Goal: Information Seeking & Learning: Learn about a topic

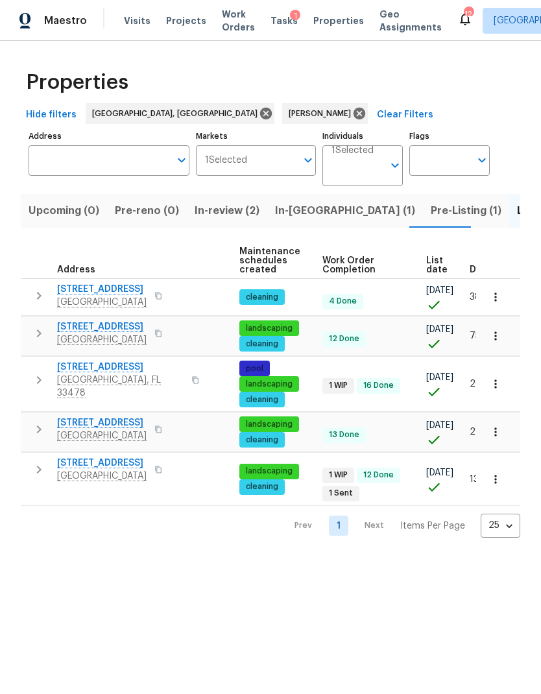
scroll to position [10, 134]
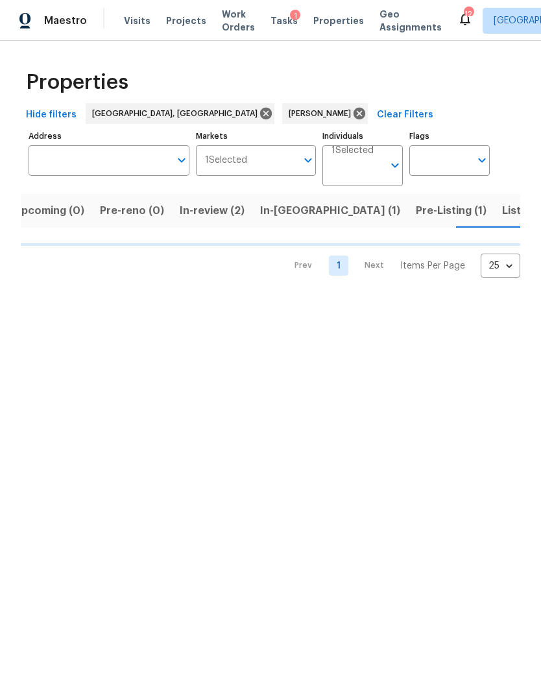
scroll to position [0, 15]
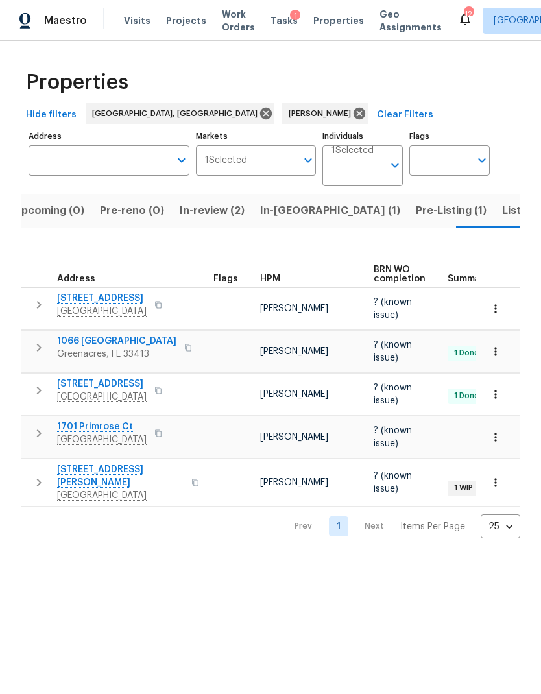
click at [494, 201] on button "Listed (5)" at bounding box center [526, 211] width 64 height 34
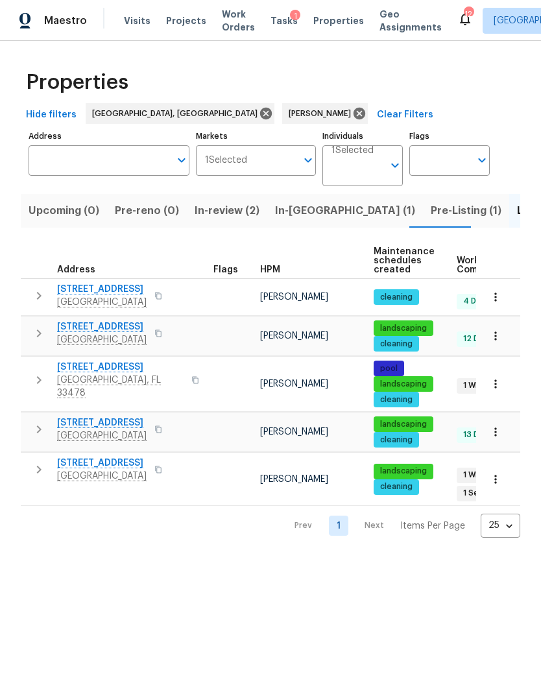
click at [431, 212] on span "Pre-Listing (1)" at bounding box center [466, 211] width 71 height 18
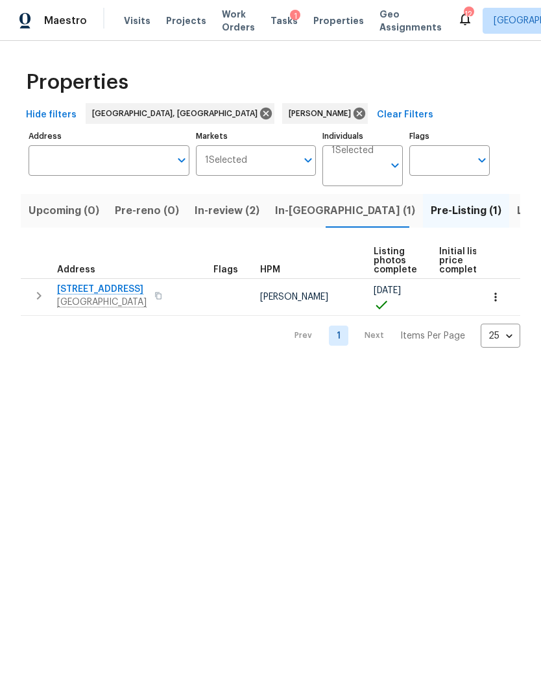
click at [91, 293] on span "[STREET_ADDRESS]" at bounding box center [102, 289] width 90 height 13
click at [498, 298] on icon "button" at bounding box center [495, 297] width 13 height 13
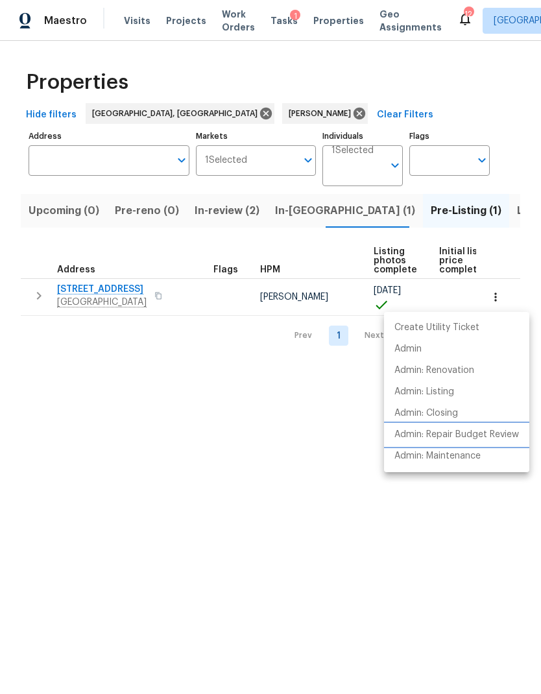
click at [417, 440] on p "Admin: Repair Budget Review" at bounding box center [456, 435] width 125 height 14
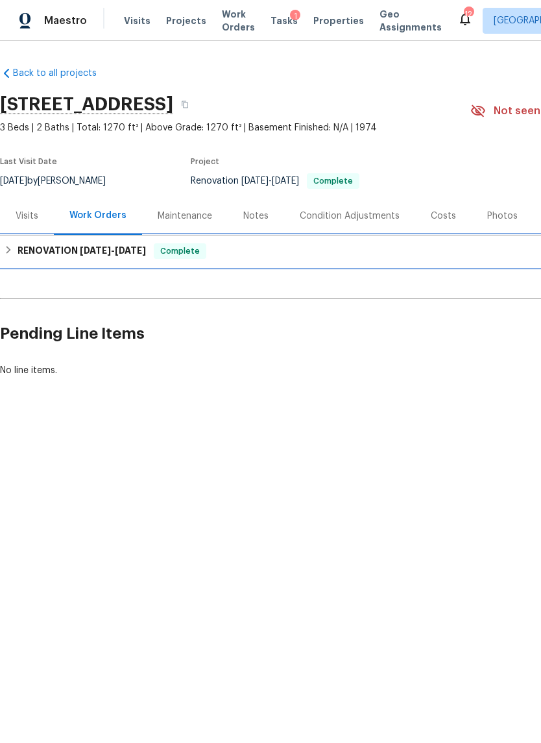
click at [19, 255] on h6 "RENOVATION 8/27/25 - 9/9/25" at bounding box center [82, 251] width 128 height 16
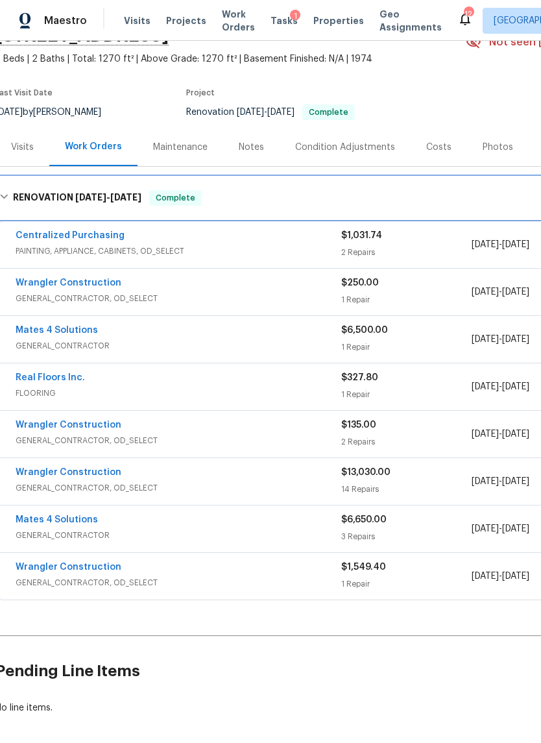
scroll to position [75, 5]
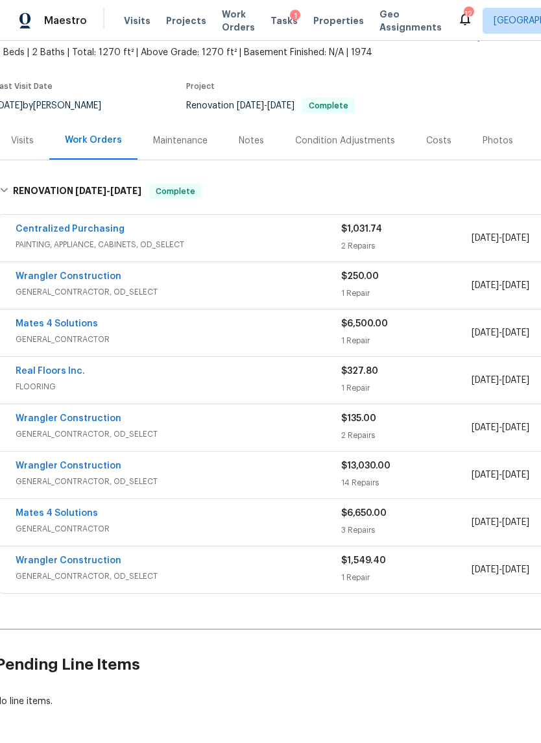
click at [42, 326] on link "Mates 4 Solutions" at bounding box center [57, 323] width 82 height 9
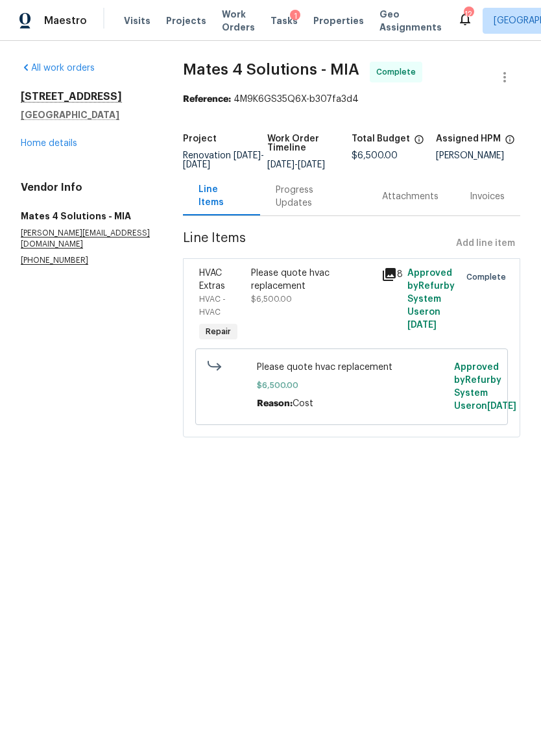
click at [396, 282] on icon at bounding box center [389, 275] width 16 height 16
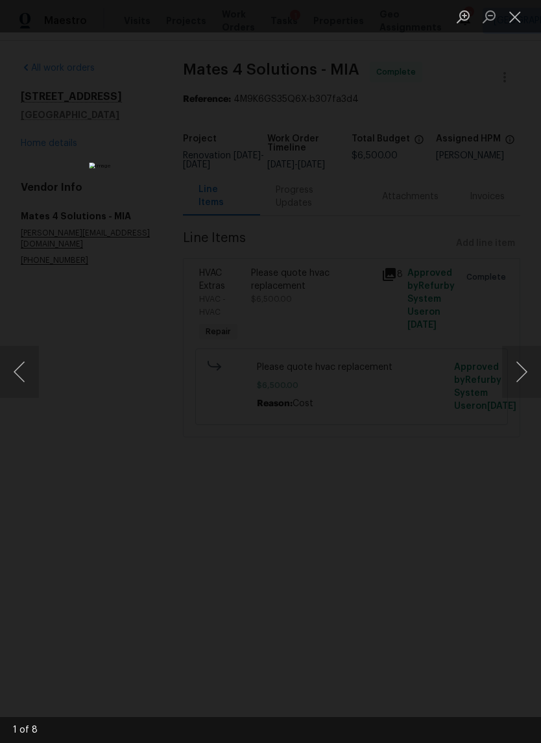
click at [525, 368] on button "Next image" at bounding box center [521, 372] width 39 height 52
click at [183, 483] on img "Lightbox" at bounding box center [241, 371] width 304 height 418
click at [513, 14] on button "Close lightbox" at bounding box center [515, 16] width 26 height 23
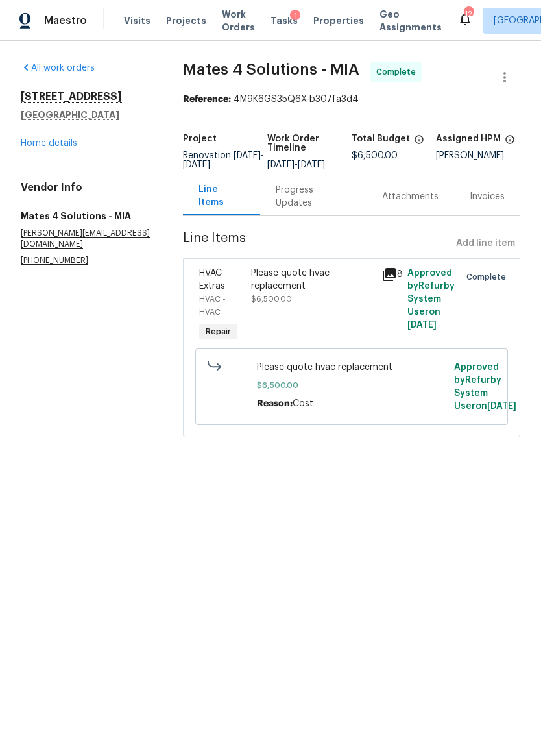
click at [42, 147] on link "Home details" at bounding box center [49, 143] width 56 height 9
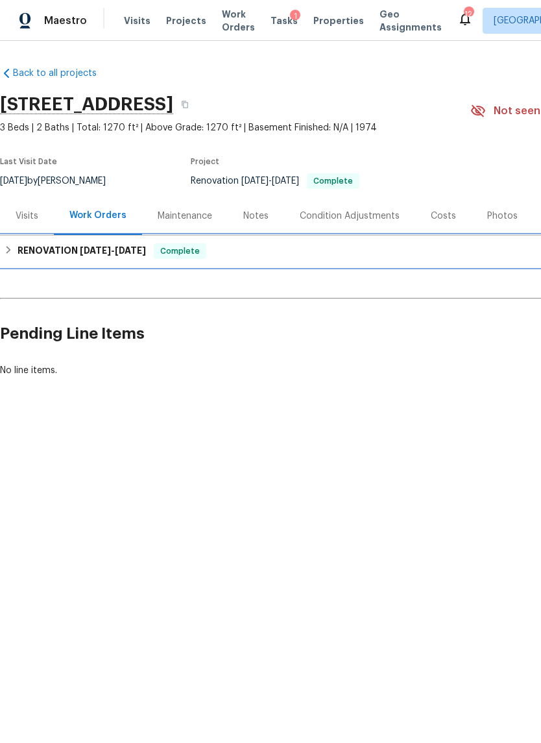
click at [16, 246] on div "RENOVATION [DATE] - [DATE] Complete" at bounding box center [366, 251] width 725 height 16
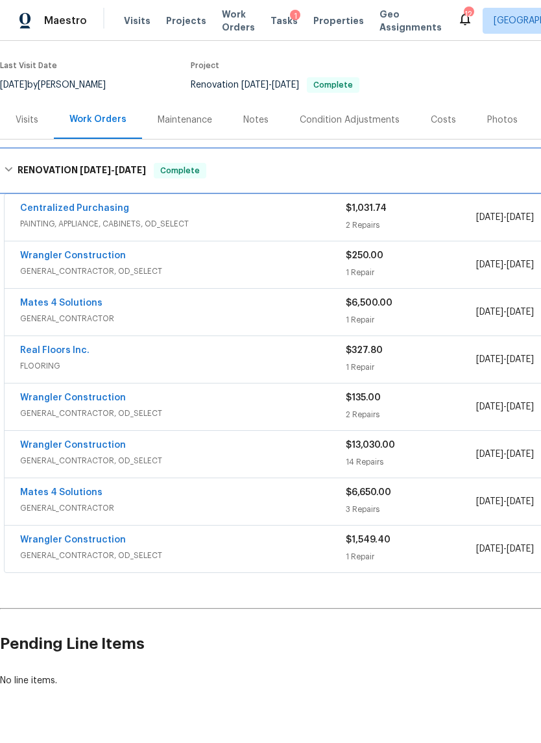
scroll to position [96, 0]
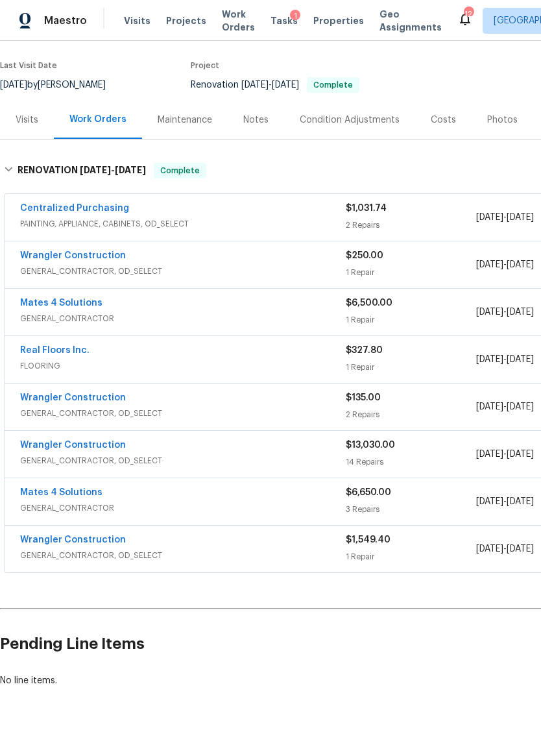
click at [42, 490] on link "Mates 4 Solutions" at bounding box center [61, 492] width 82 height 9
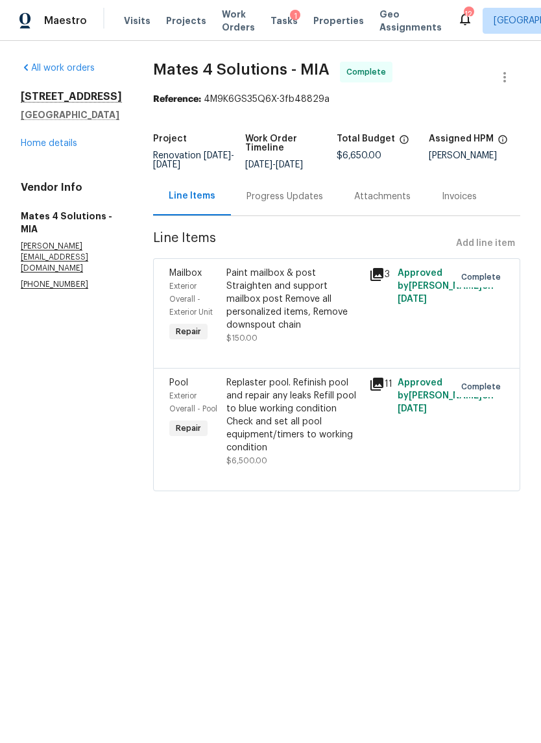
click at [36, 140] on link "Home details" at bounding box center [49, 143] width 56 height 9
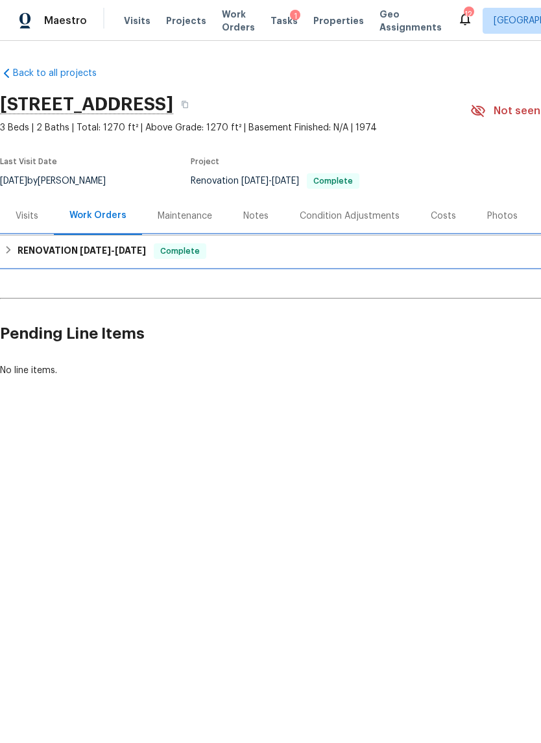
click at [14, 236] on div "RENOVATION [DATE] - [DATE] Complete" at bounding box center [366, 250] width 733 height 31
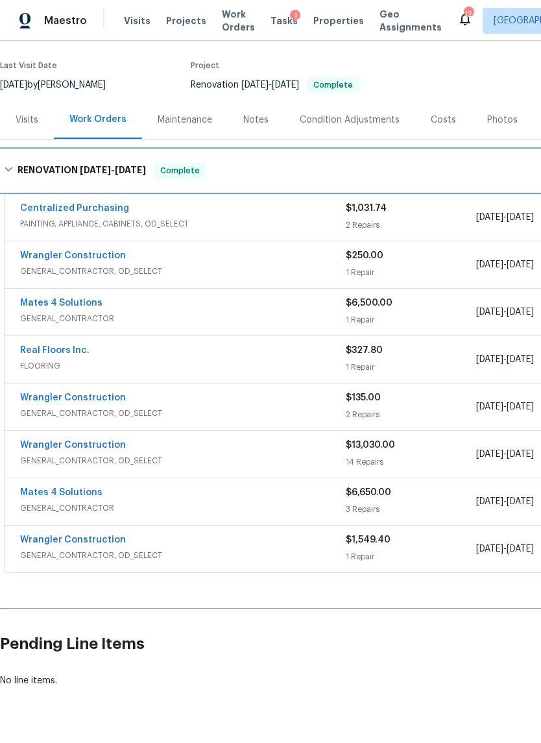
scroll to position [96, 0]
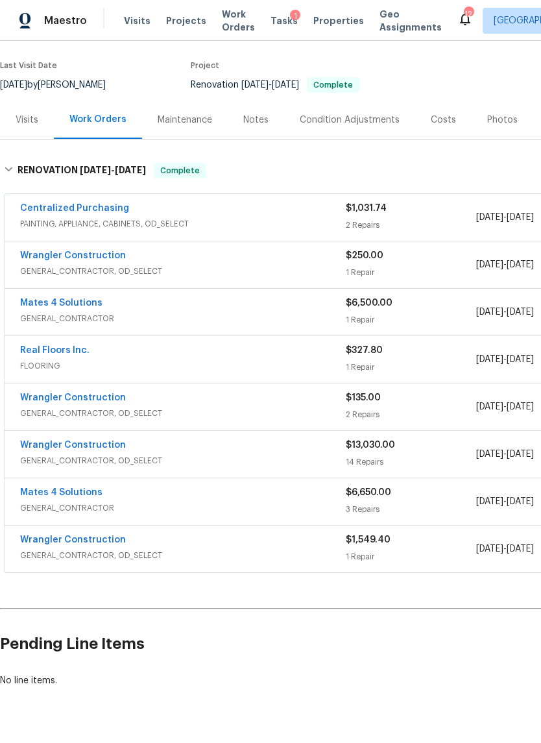
click at [52, 543] on link "Wrangler Construction" at bounding box center [73, 539] width 106 height 9
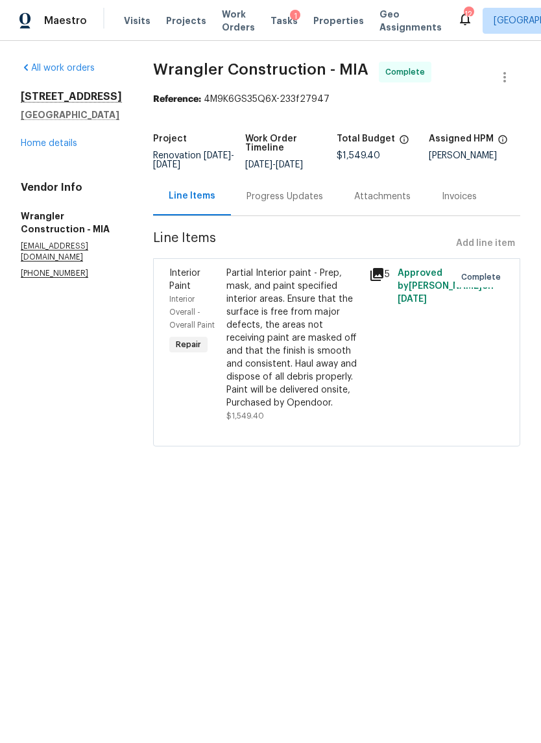
click at [226, 340] on div "Partial Interior paint - Prep, mask, and paint specified interior areas. Ensure…" at bounding box center [293, 338] width 135 height 143
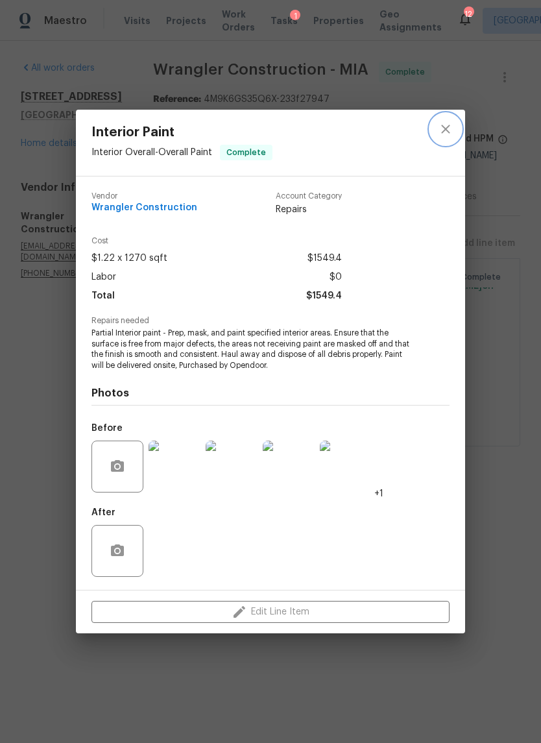
click at [458, 128] on button "close" at bounding box center [445, 128] width 31 height 31
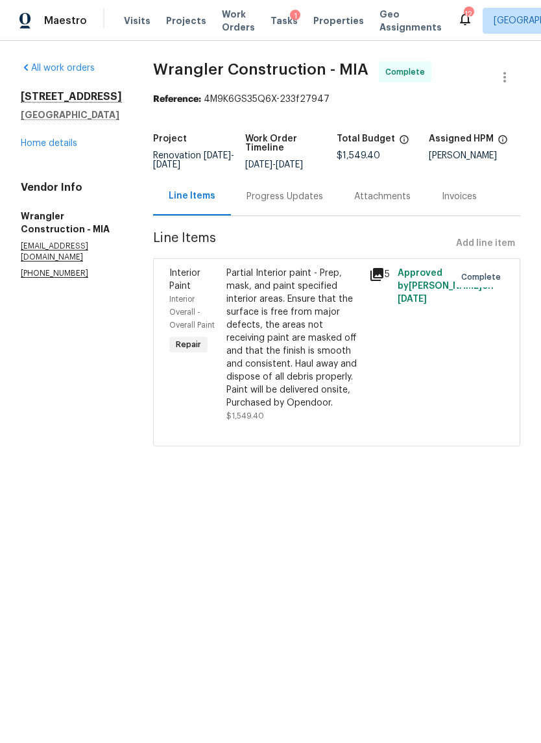
click at [32, 148] on link "Home details" at bounding box center [49, 143] width 56 height 9
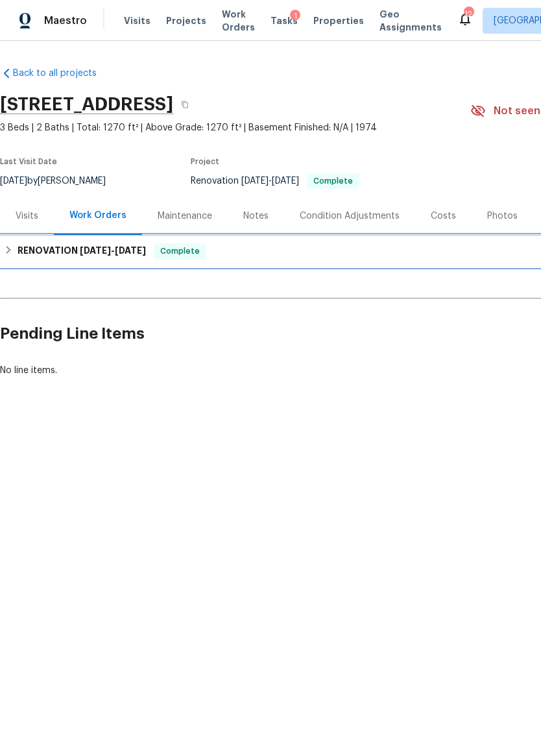
click at [20, 255] on h6 "RENOVATION 8/27/25 - 9/9/25" at bounding box center [82, 251] width 128 height 16
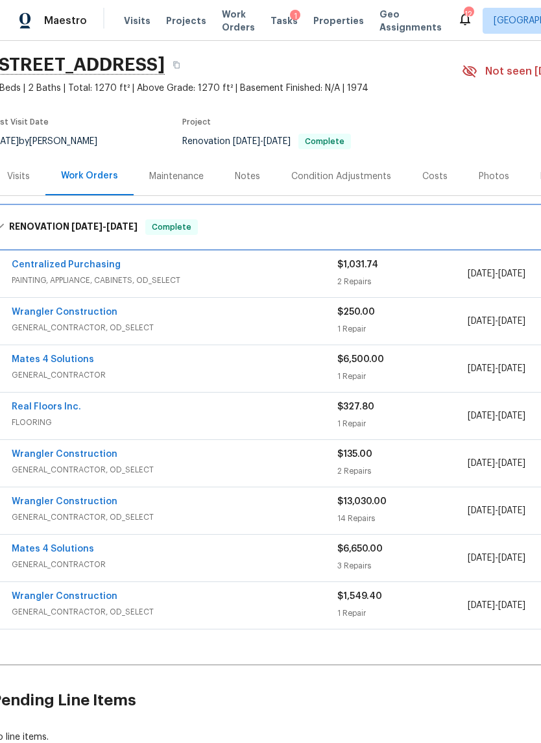
scroll to position [40, 9]
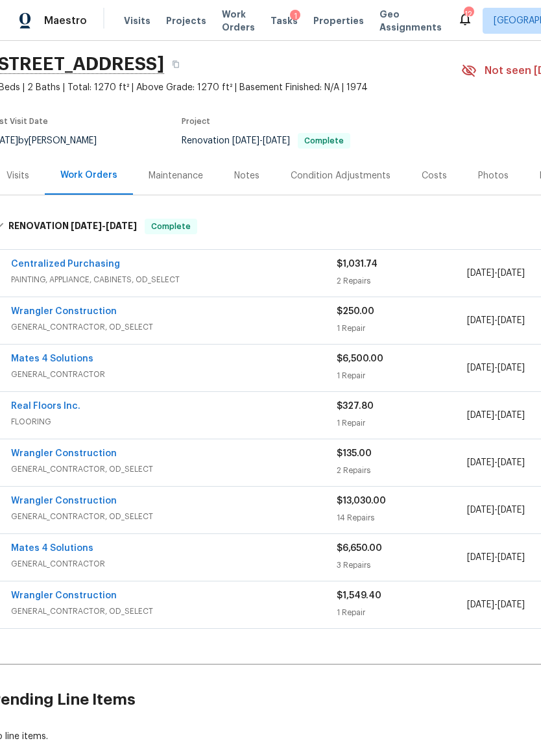
click at [46, 547] on link "Mates 4 Solutions" at bounding box center [52, 547] width 82 height 9
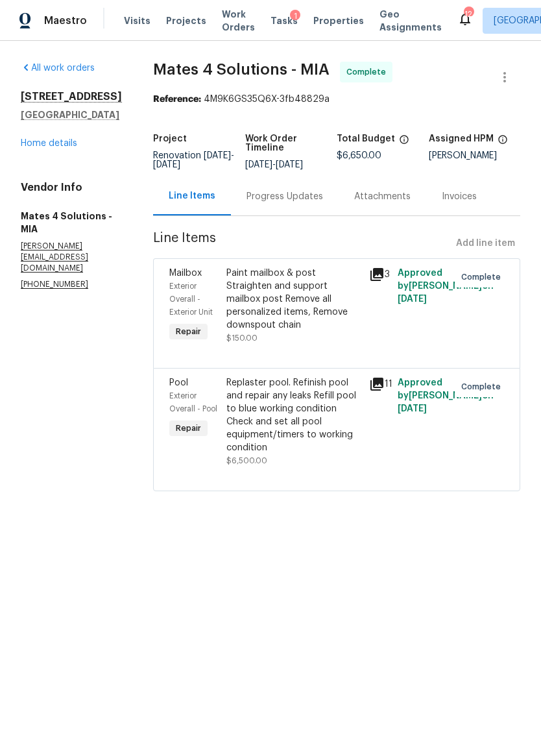
click at [35, 144] on link "Home details" at bounding box center [49, 143] width 56 height 9
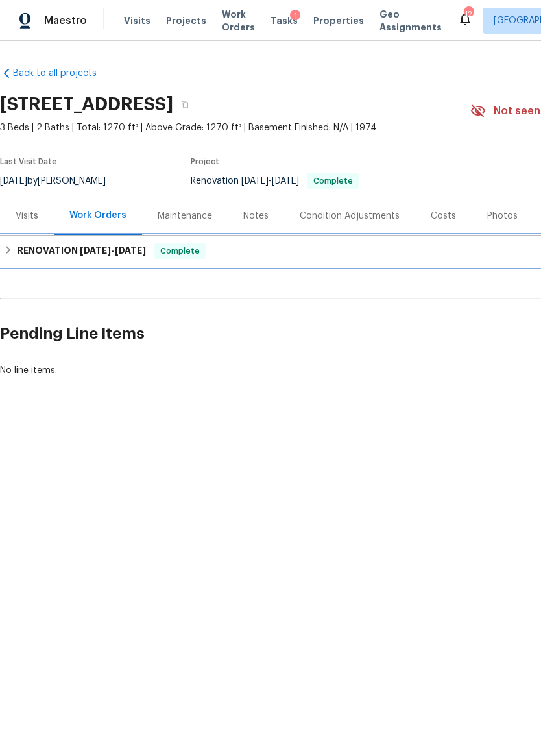
click at [16, 248] on div "RENOVATION [DATE] - [DATE] Complete" at bounding box center [366, 251] width 725 height 16
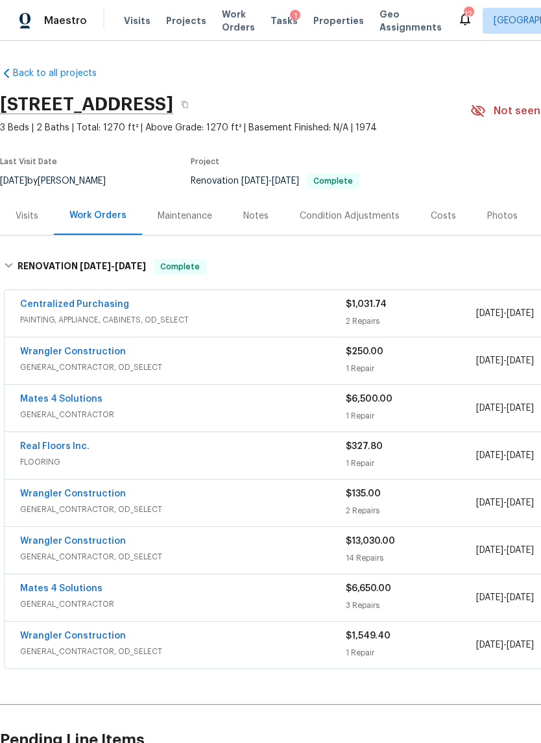
click at [47, 540] on link "Wrangler Construction" at bounding box center [73, 540] width 106 height 9
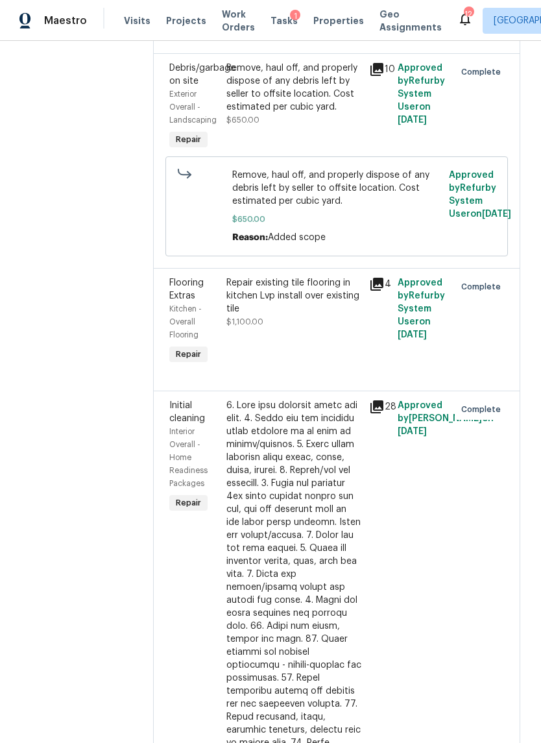
scroll to position [925, 0]
click at [370, 277] on icon at bounding box center [376, 283] width 13 height 13
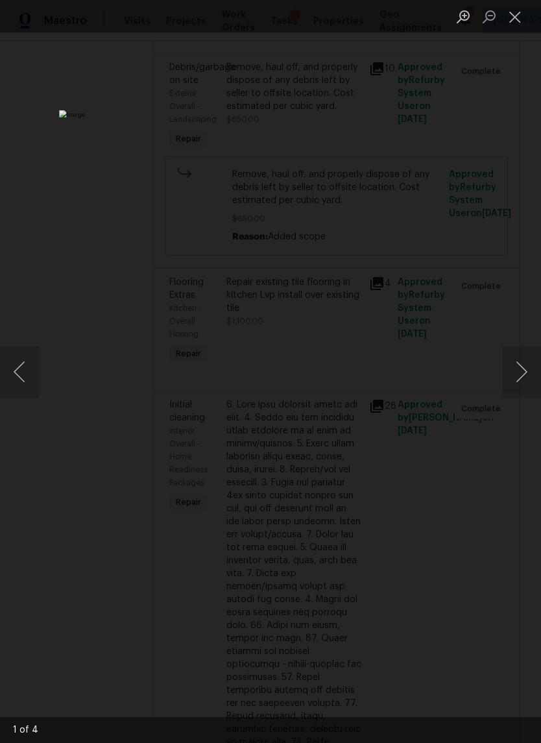
click at [514, 376] on button "Next image" at bounding box center [521, 372] width 39 height 52
click at [517, 366] on button "Next image" at bounding box center [521, 372] width 39 height 52
click at [520, 373] on button "Next image" at bounding box center [521, 372] width 39 height 52
click at [512, 19] on button "Close lightbox" at bounding box center [515, 16] width 26 height 23
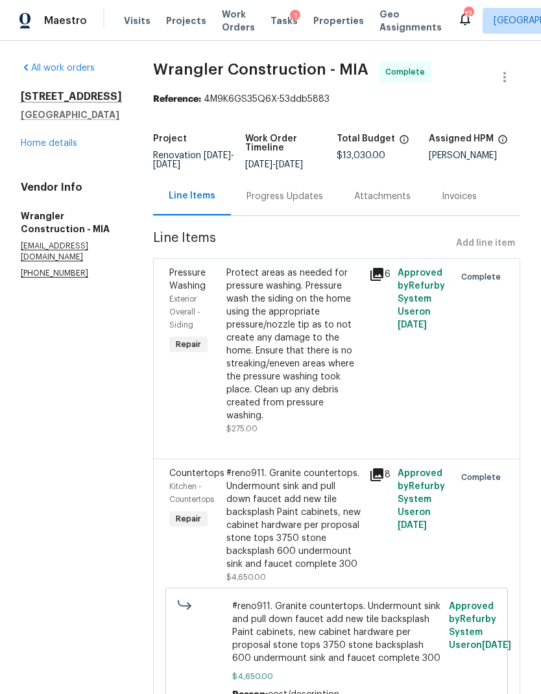
scroll to position [0, 0]
click at [44, 71] on link "All work orders" at bounding box center [58, 68] width 74 height 9
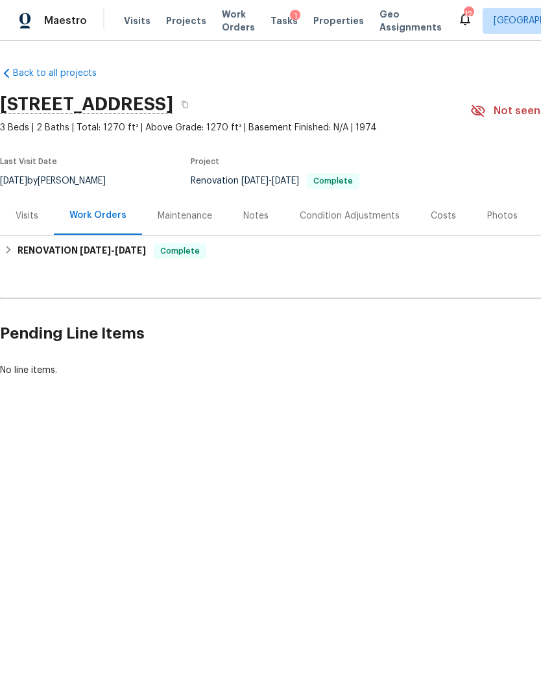
click at [437, 214] on div "Costs" at bounding box center [443, 215] width 25 height 13
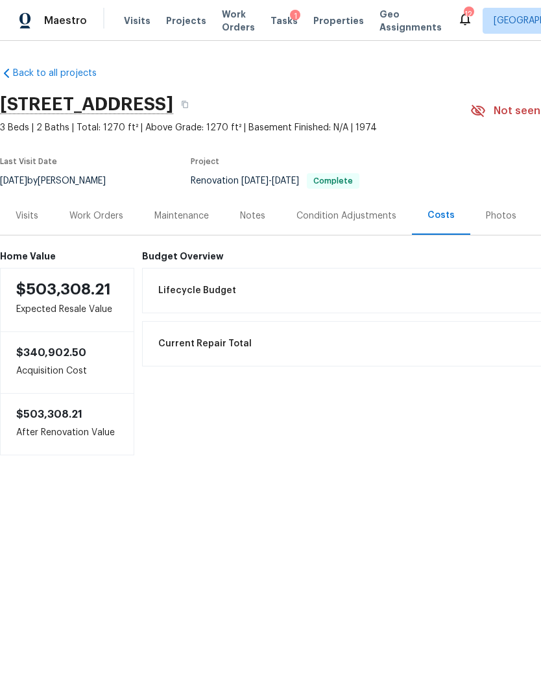
click at [95, 228] on div "Work Orders" at bounding box center [96, 216] width 85 height 38
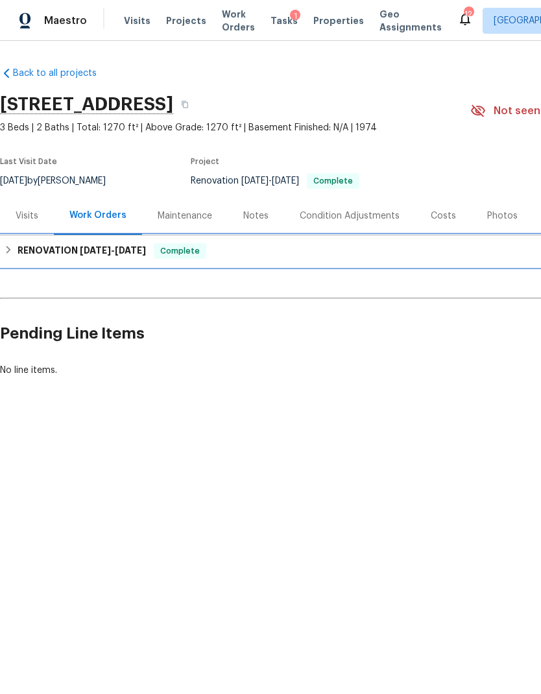
click at [12, 248] on icon at bounding box center [8, 249] width 9 height 9
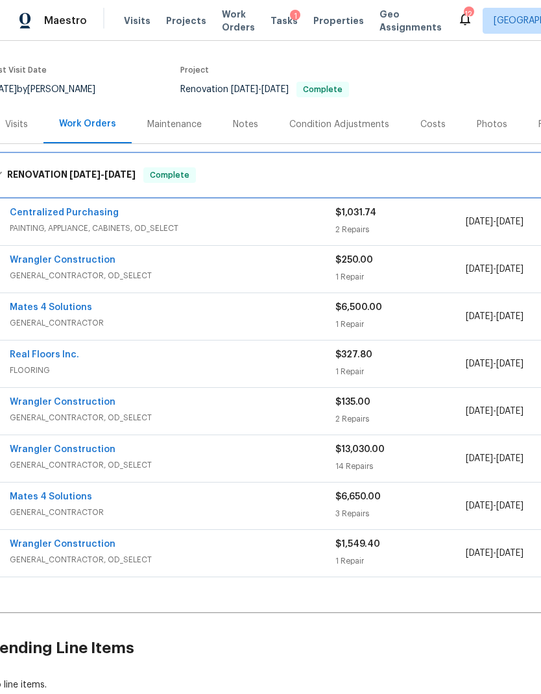
scroll to position [91, 11]
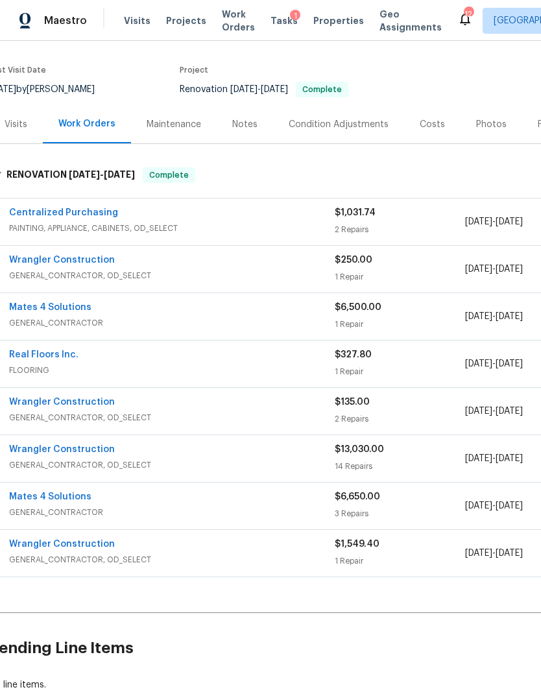
click at [45, 449] on link "Wrangler Construction" at bounding box center [62, 449] width 106 height 9
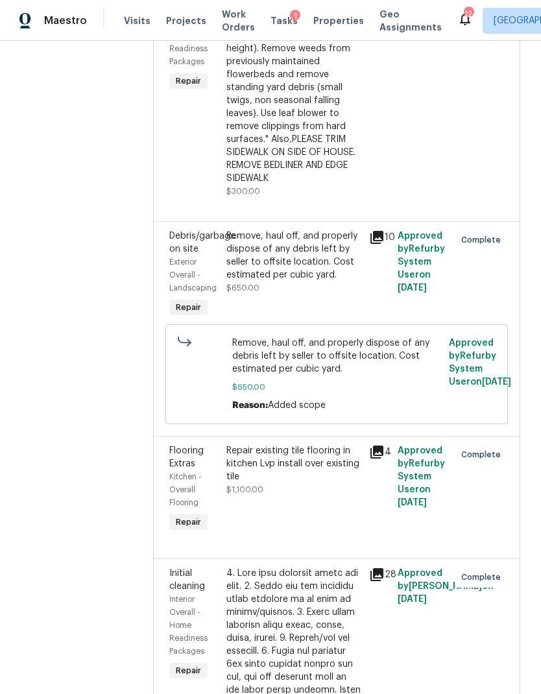
scroll to position [758, 0]
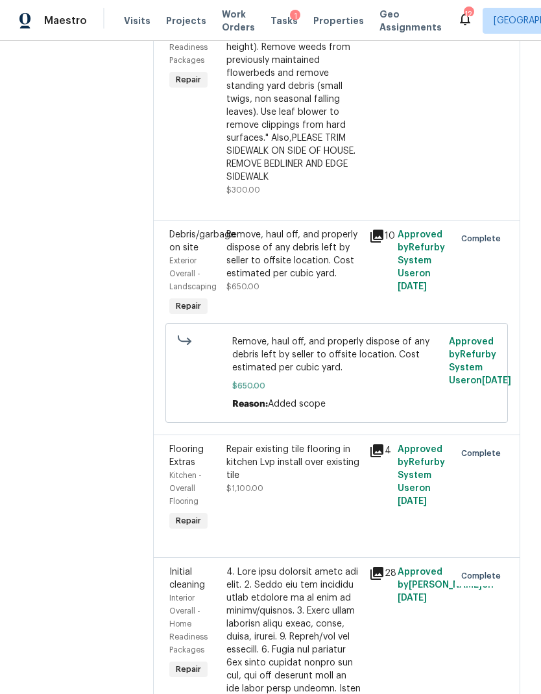
click at [369, 228] on icon at bounding box center [377, 236] width 16 height 16
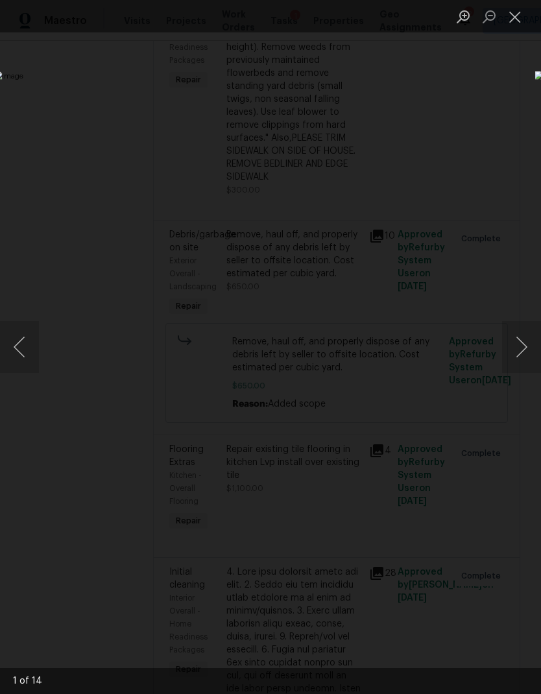
click at [523, 342] on button "Next image" at bounding box center [521, 347] width 39 height 52
click at [510, 353] on button "Next image" at bounding box center [521, 347] width 39 height 52
click at [502, 356] on button "Next image" at bounding box center [521, 347] width 39 height 52
click at [502, 360] on button "Next image" at bounding box center [521, 347] width 39 height 52
click at [424, 363] on img "Lightbox" at bounding box center [209, 347] width 430 height 552
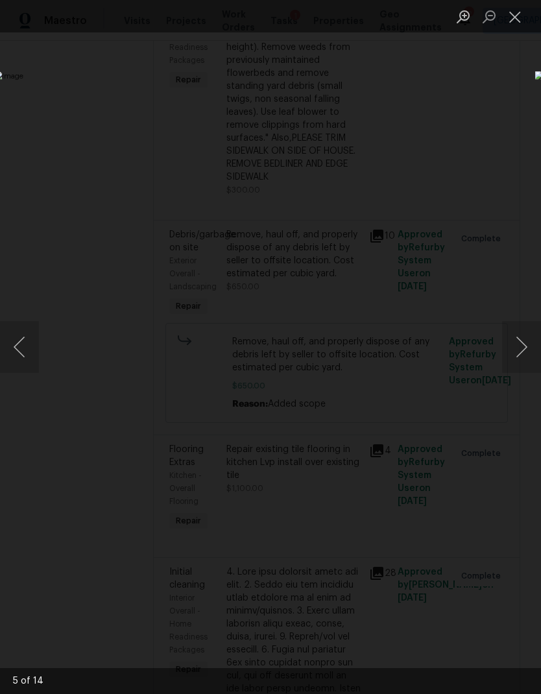
click at [511, 19] on button "Close lightbox" at bounding box center [515, 16] width 26 height 23
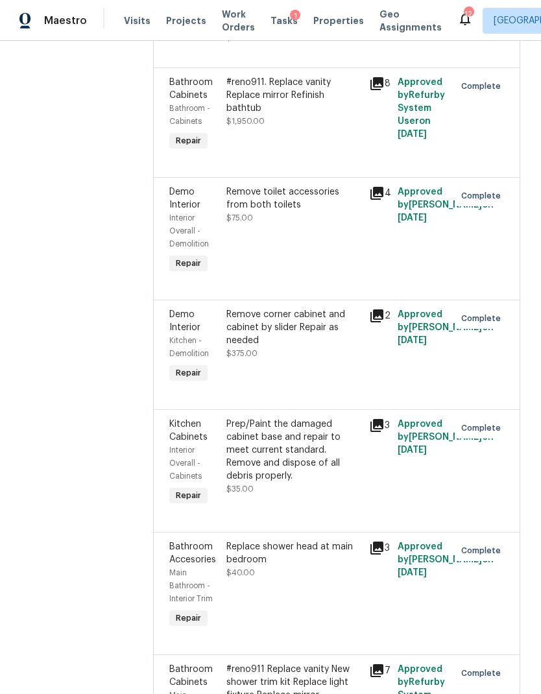
scroll to position [52, 0]
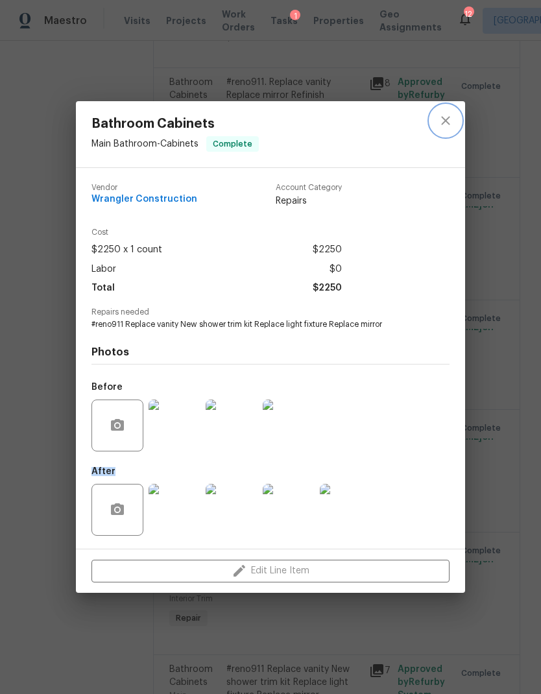
click at [447, 119] on icon "close" at bounding box center [445, 121] width 8 height 8
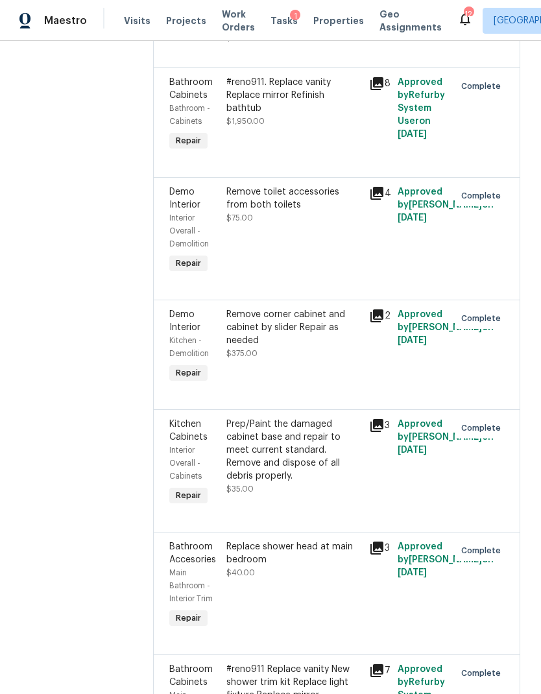
click at [241, 663] on div "#reno911 Replace vanity New shower trim kit Replace light fixture Replace mirror" at bounding box center [293, 682] width 135 height 39
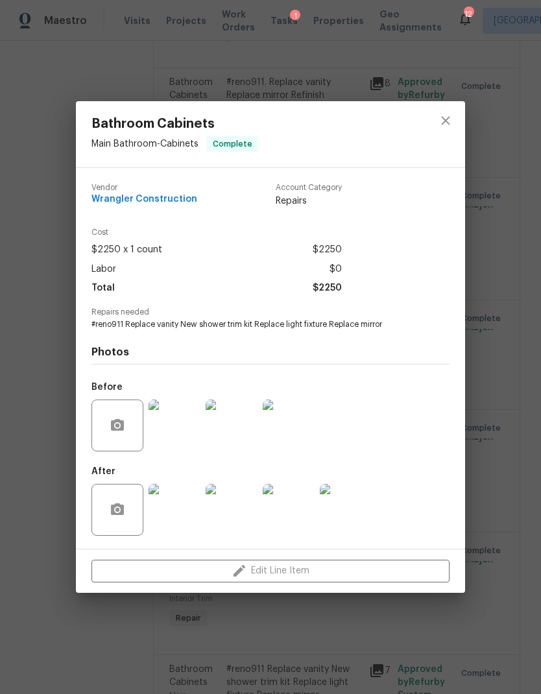
click at [293, 511] on img at bounding box center [289, 510] width 52 height 52
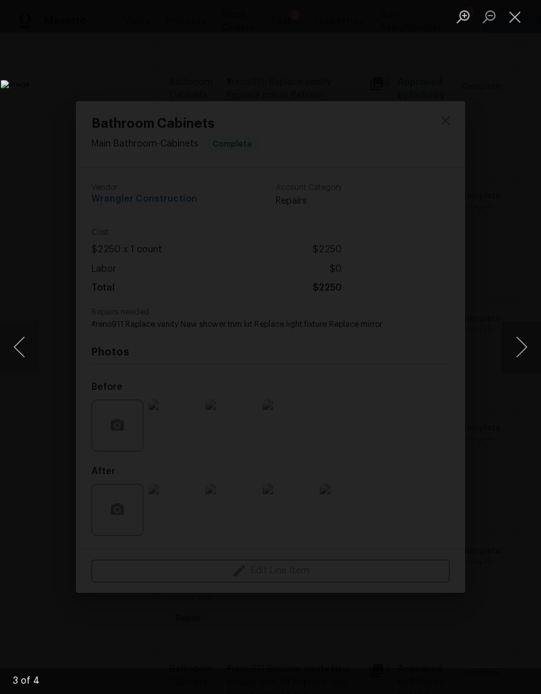
click at [512, 14] on button "Close lightbox" at bounding box center [515, 16] width 26 height 23
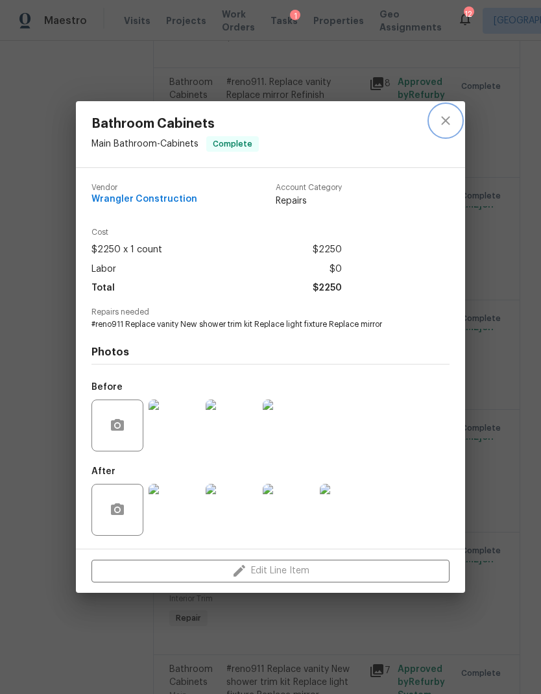
click at [441, 119] on icon "close" at bounding box center [446, 121] width 16 height 16
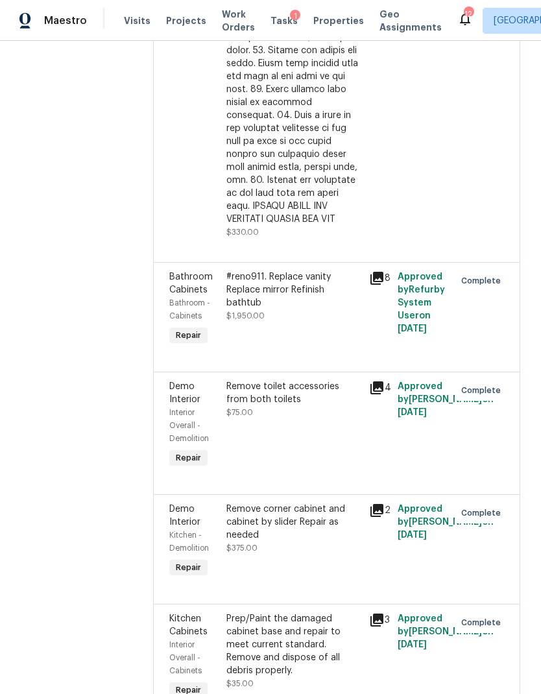
scroll to position [1704, 0]
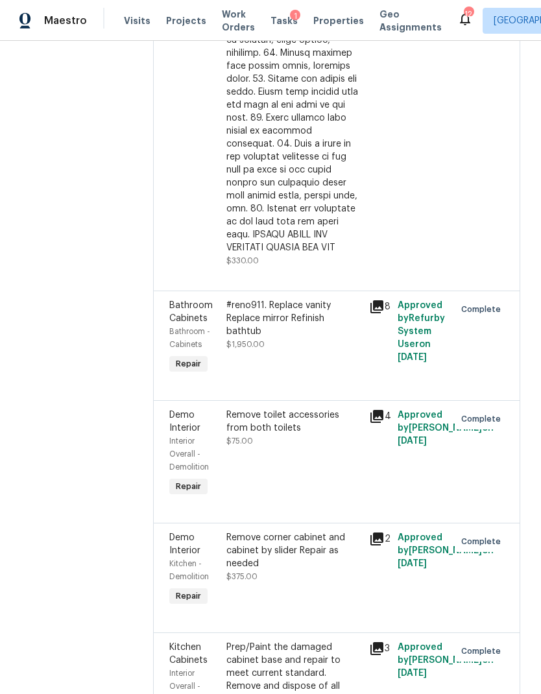
click at [153, 523] on div "Demo Interior Kitchen - Demolition Repair Remove corner cabinet and cabinet by …" at bounding box center [336, 578] width 367 height 110
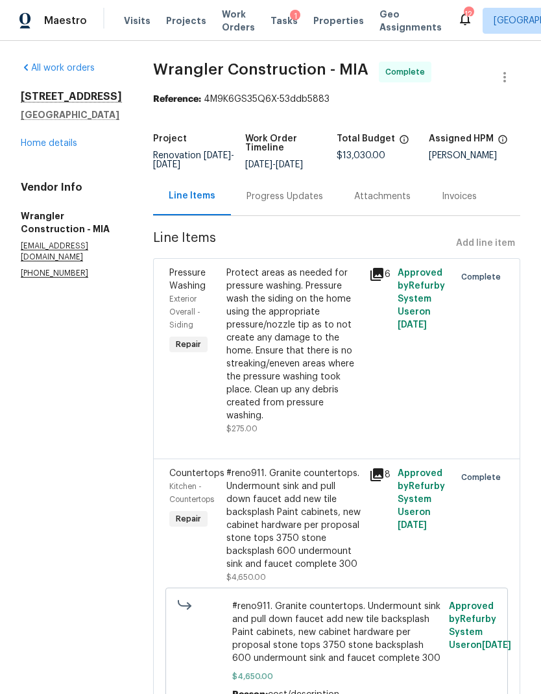
scroll to position [0, 0]
click at [134, 21] on span "Visits" at bounding box center [137, 20] width 27 height 13
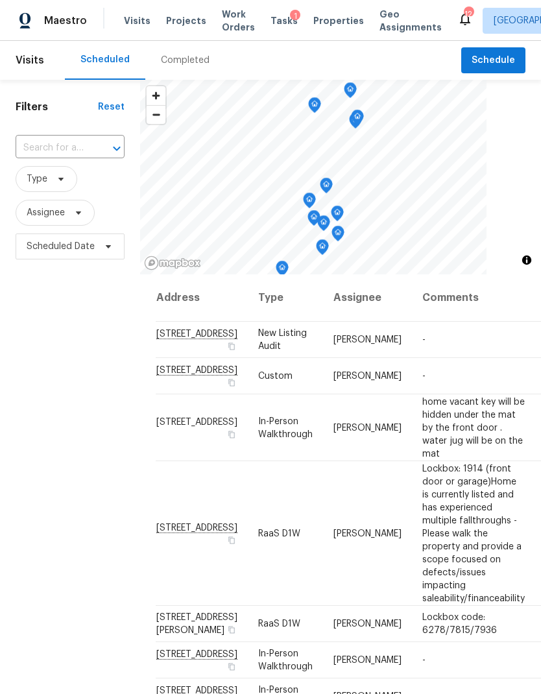
click at [174, 66] on div "Completed" at bounding box center [185, 60] width 49 height 13
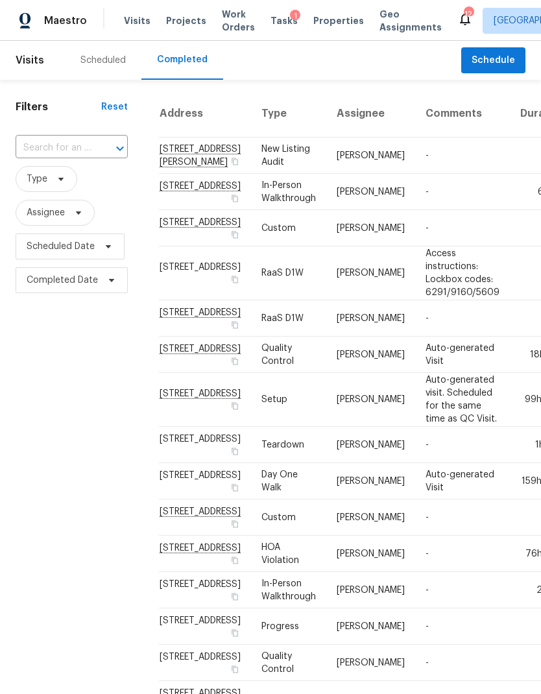
click at [104, 64] on div "Scheduled" at bounding box center [102, 60] width 45 height 13
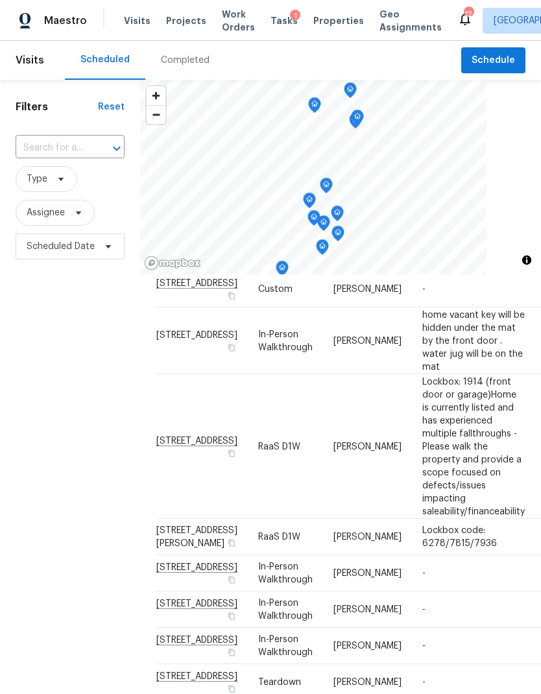
scroll to position [132, 5]
